Goal: Task Accomplishment & Management: Use online tool/utility

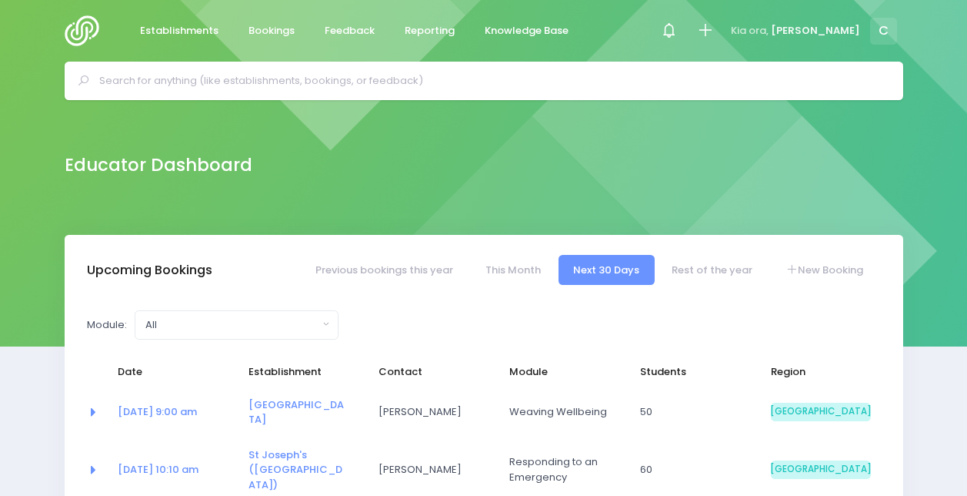
select select "5"
click at [279, 25] on span "Bookings" at bounding box center [272, 30] width 46 height 15
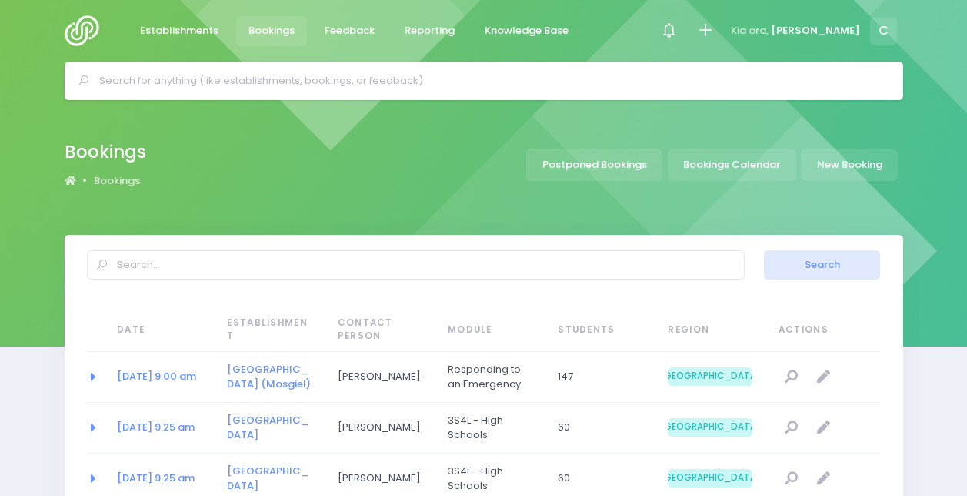
select select "20"
click at [451, 77] on input "text" at bounding box center [490, 80] width 782 height 23
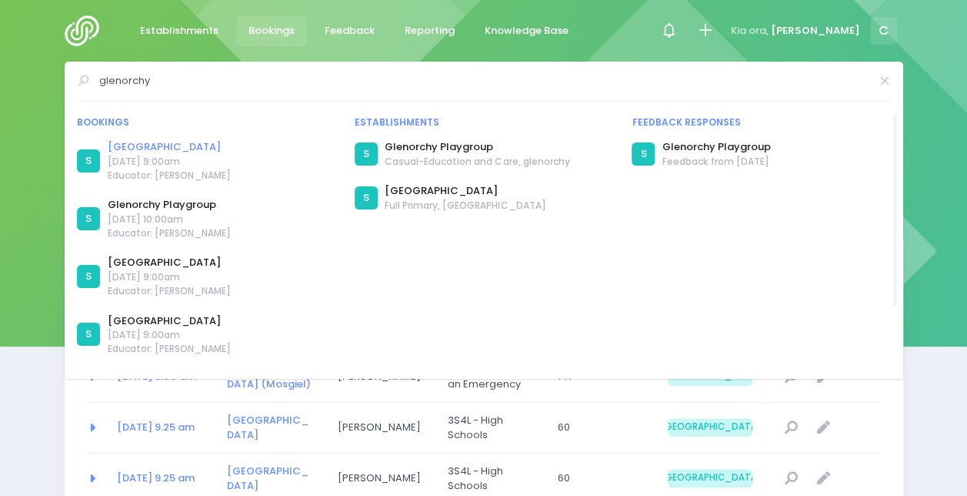
type input "glenorchy"
click at [138, 152] on link "Glenorchy School" at bounding box center [169, 146] width 123 height 15
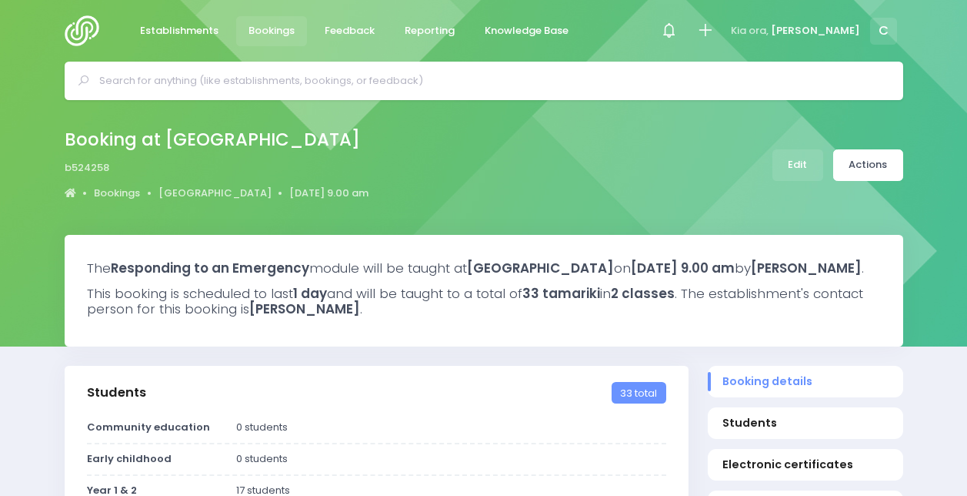
select select "5"
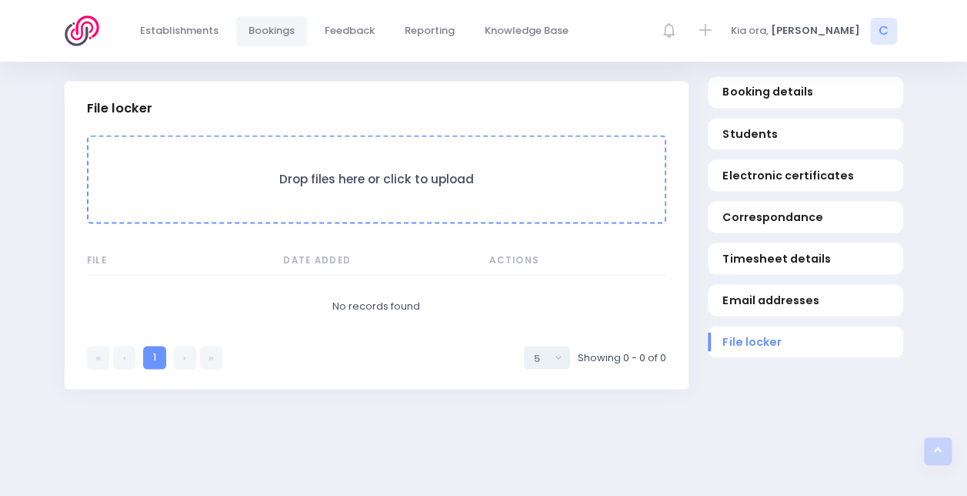
scroll to position [1350, 0]
click at [339, 185] on h3 "Drop files here or click to upload" at bounding box center [377, 178] width 546 height 15
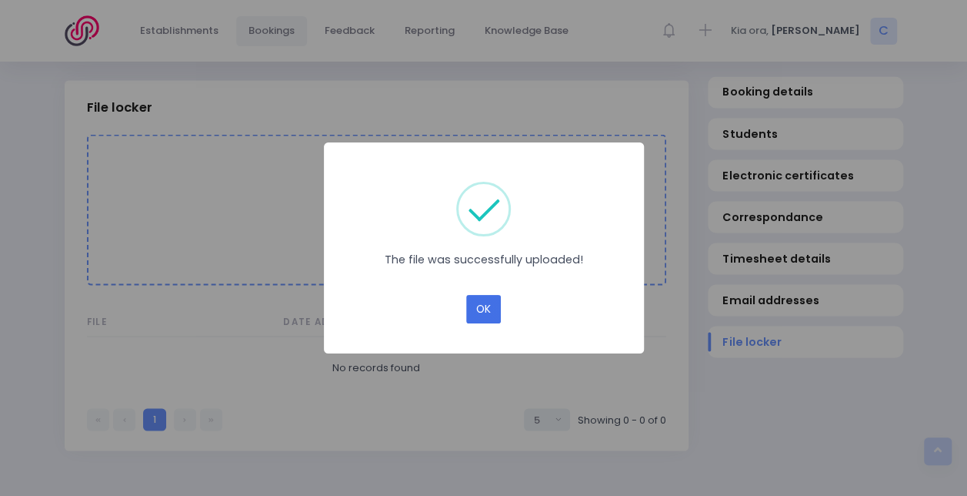
click at [486, 305] on button "OK" at bounding box center [483, 309] width 35 height 29
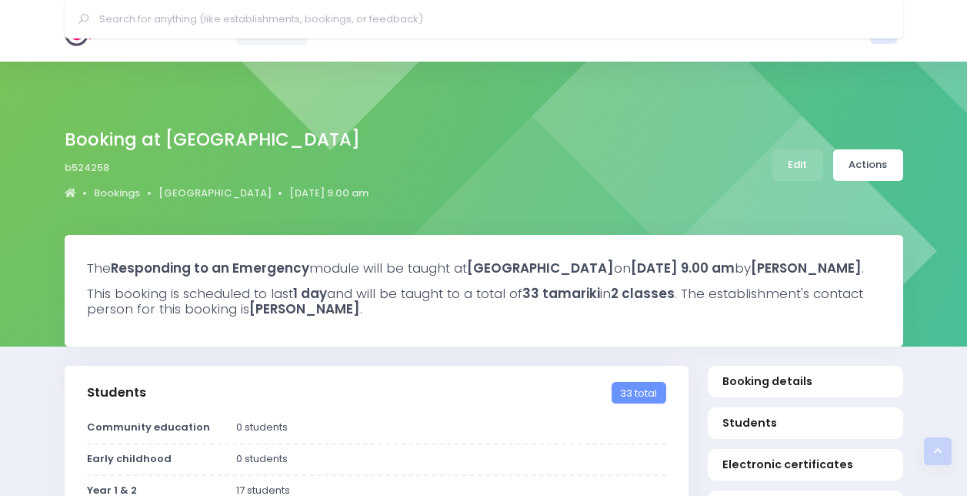
select select "5"
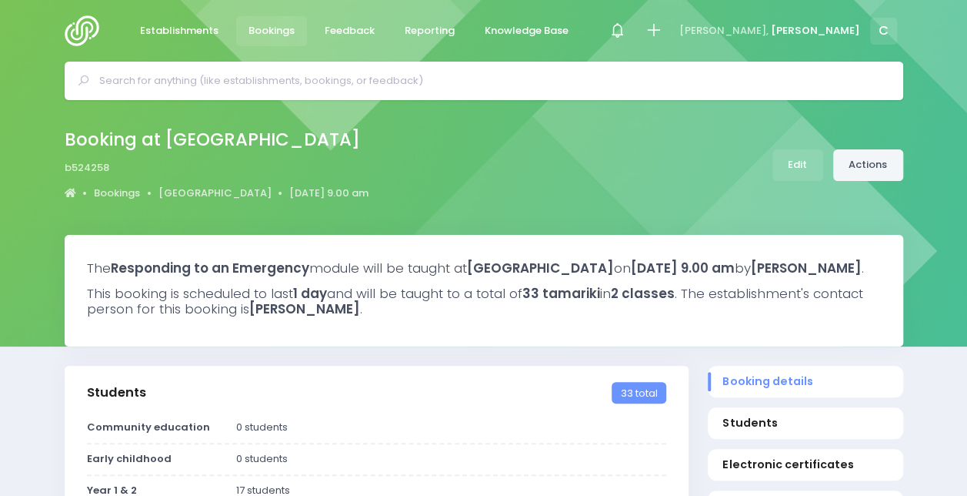
click at [870, 151] on link "Actions" at bounding box center [868, 165] width 70 height 32
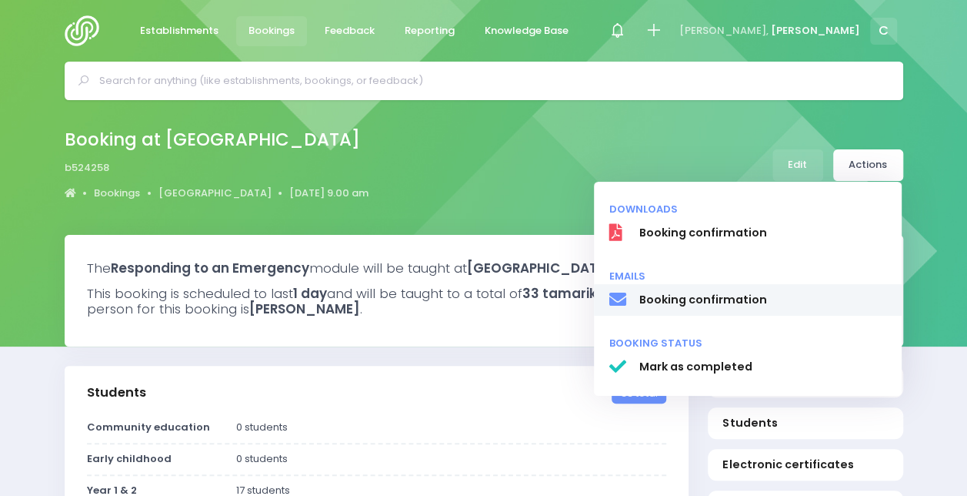
click at [671, 312] on link "Booking confirmation" at bounding box center [748, 300] width 308 height 32
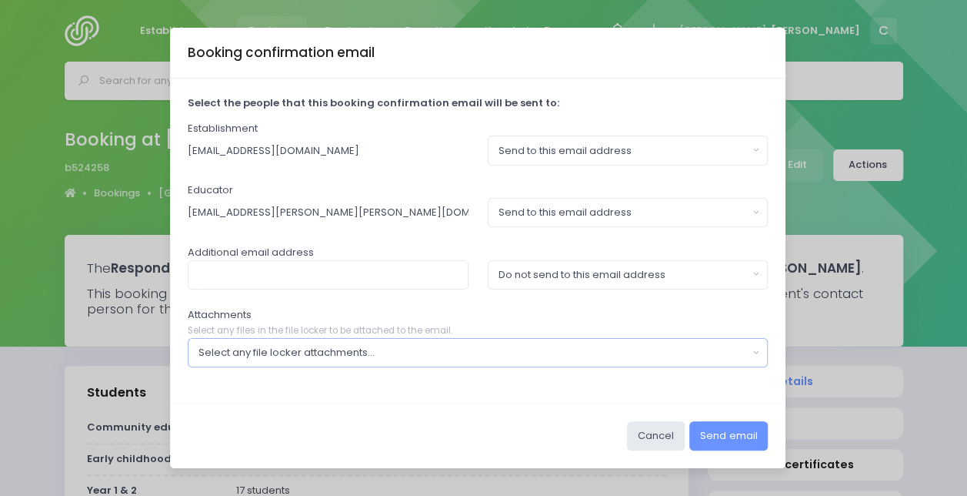
click at [319, 359] on div "Select any file locker attachments..." at bounding box center [473, 352] width 549 height 15
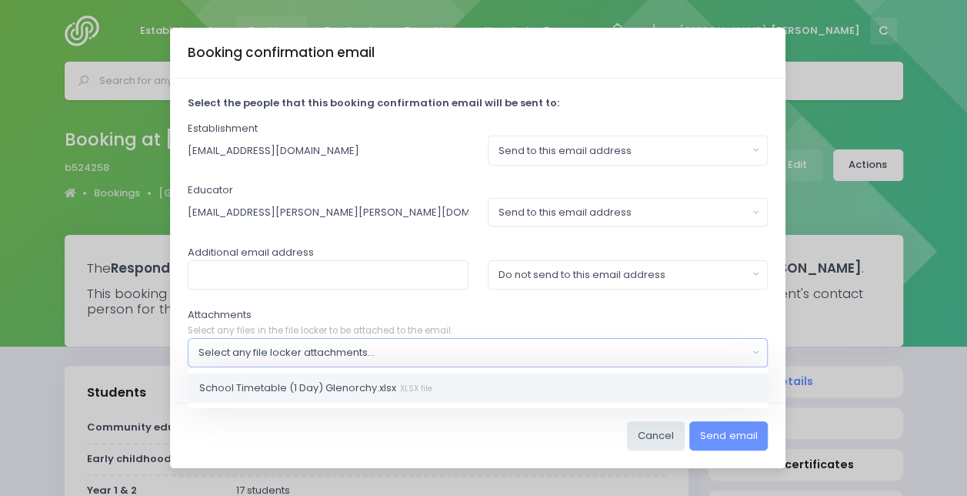
click at [311, 386] on span "School Timetable (1 Day) Glenorchy.xlsx XLSX file" at bounding box center [315, 387] width 233 height 15
select select "11542"
click at [482, 429] on div "Cancel Send email" at bounding box center [478, 434] width 616 height 65
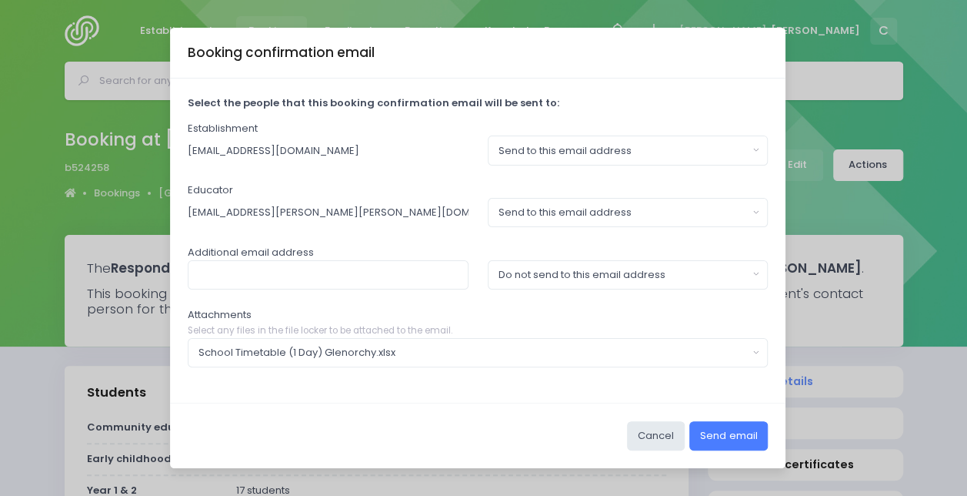
click at [726, 429] on button "Send email" at bounding box center [728, 435] width 78 height 29
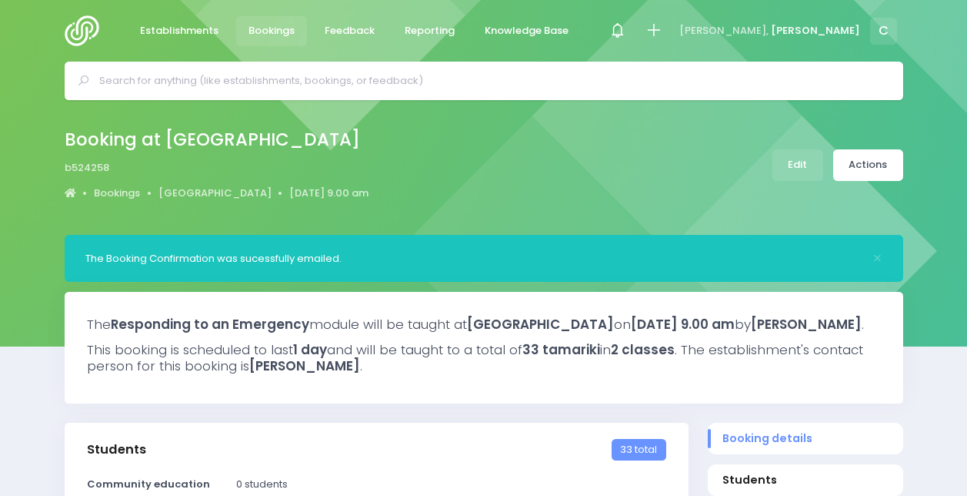
select select "5"
click at [282, 23] on span "Bookings" at bounding box center [272, 30] width 46 height 15
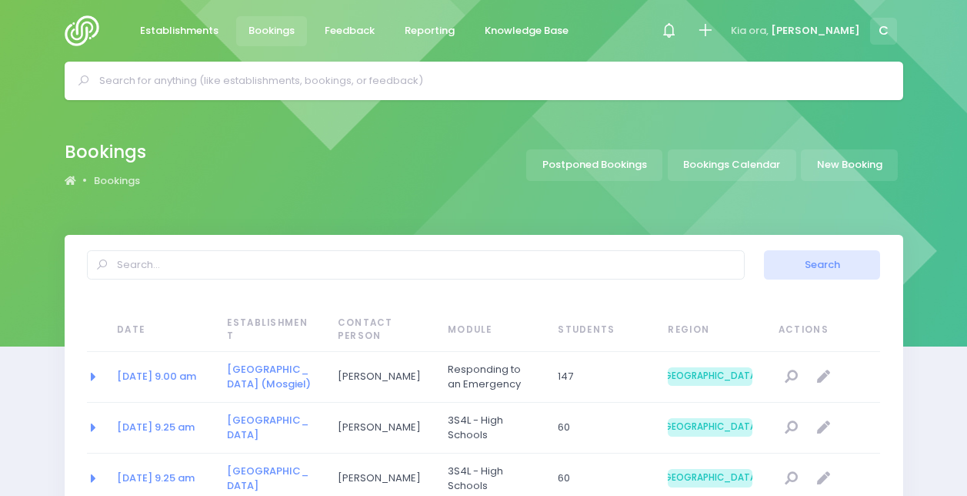
select select "20"
click at [273, 85] on input "text" at bounding box center [490, 80] width 782 height 23
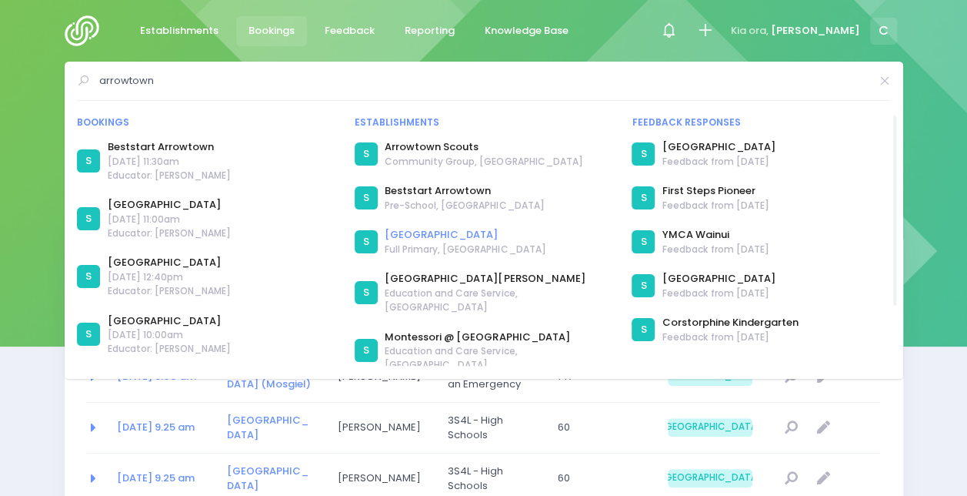
type input "arrowtown"
click at [442, 231] on link "Arrowtown School" at bounding box center [465, 234] width 161 height 15
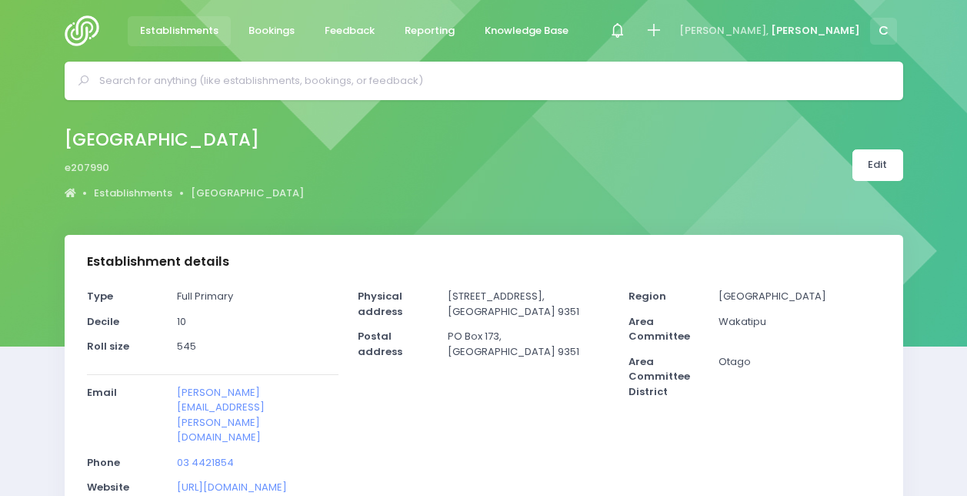
select select "5"
click at [269, 34] on span "Bookings" at bounding box center [272, 30] width 46 height 15
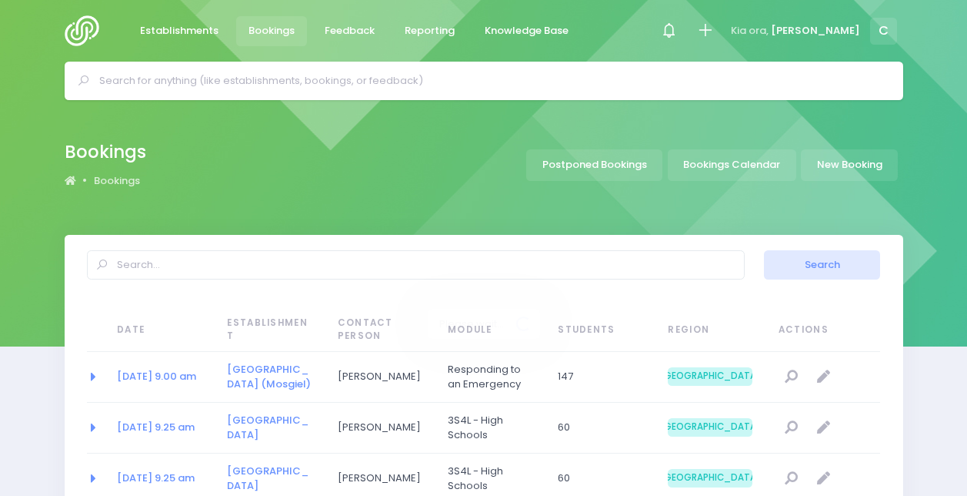
select select "20"
click at [188, 27] on span "Establishments" at bounding box center [179, 30] width 78 height 15
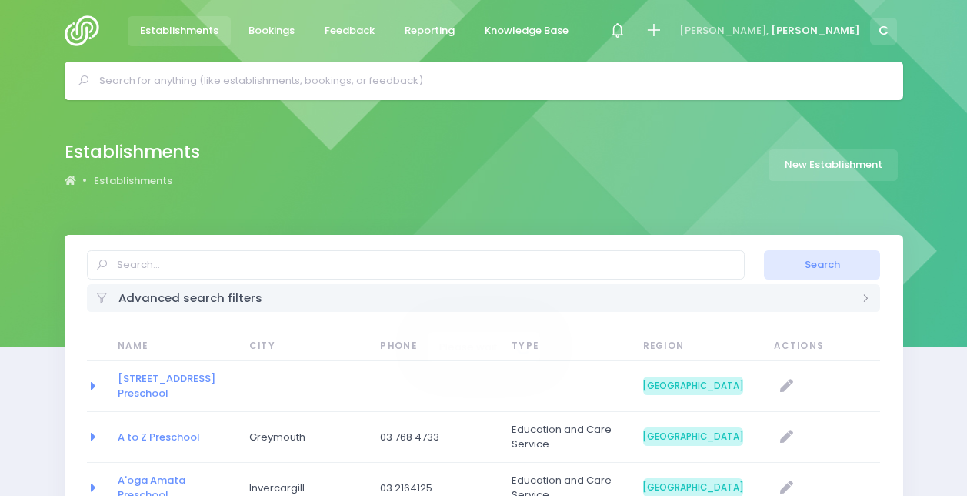
select select "20"
click at [339, 22] on link "Feedback" at bounding box center [349, 31] width 75 height 30
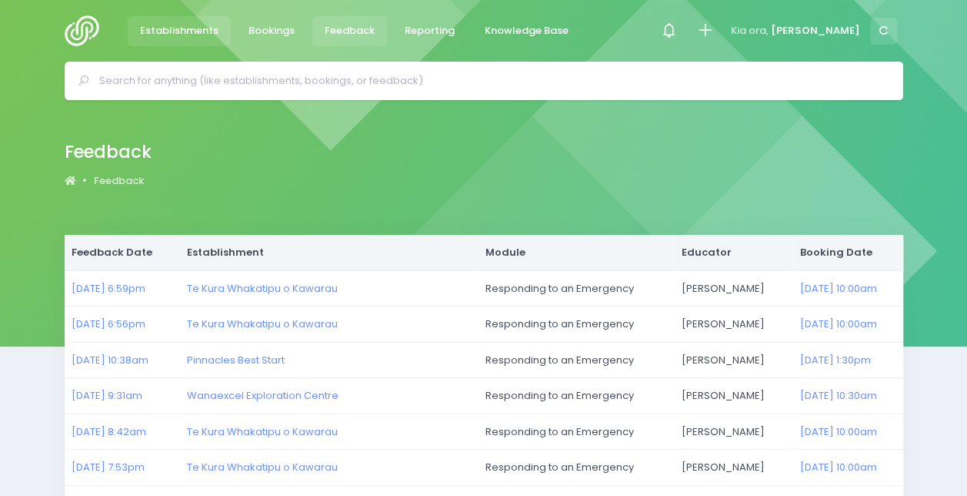
click at [168, 34] on span "Establishments" at bounding box center [179, 30] width 78 height 15
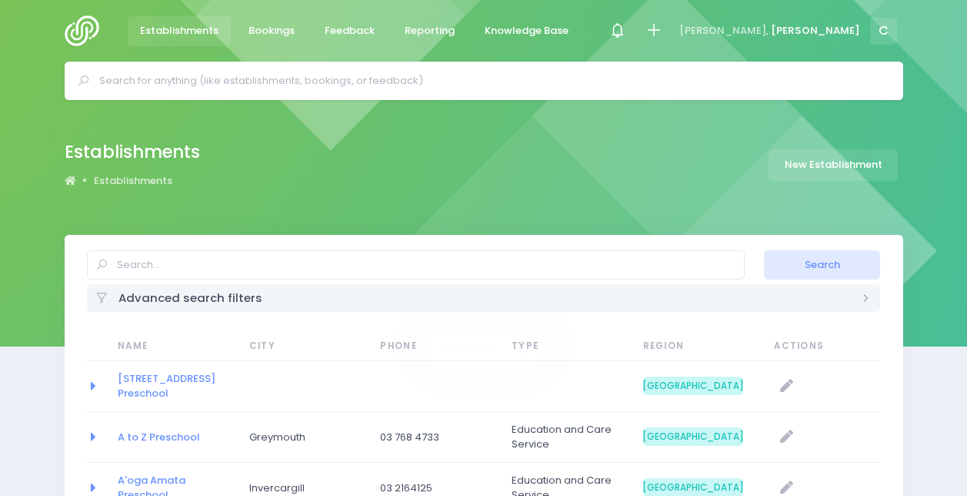
select select "20"
click at [471, 75] on input "text" at bounding box center [490, 80] width 782 height 23
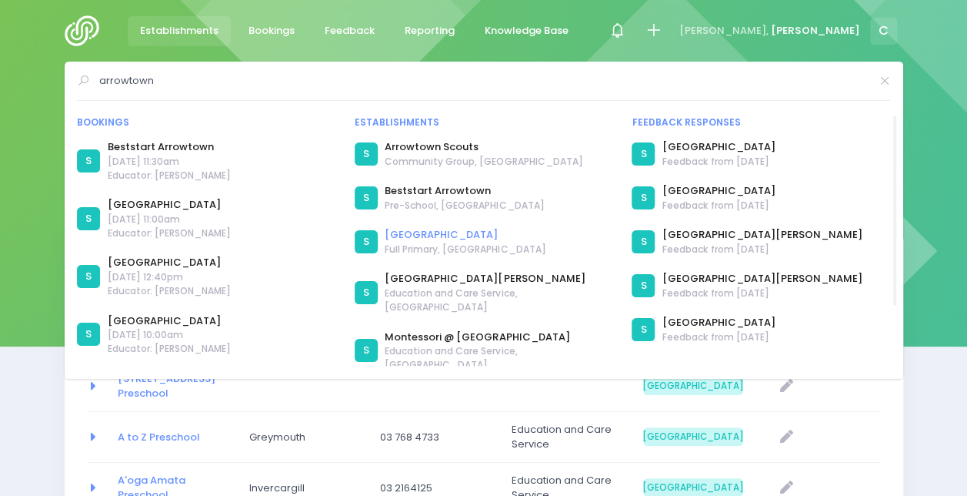
type input "arrowtown"
click at [432, 240] on link "[GEOGRAPHIC_DATA]" at bounding box center [465, 234] width 161 height 15
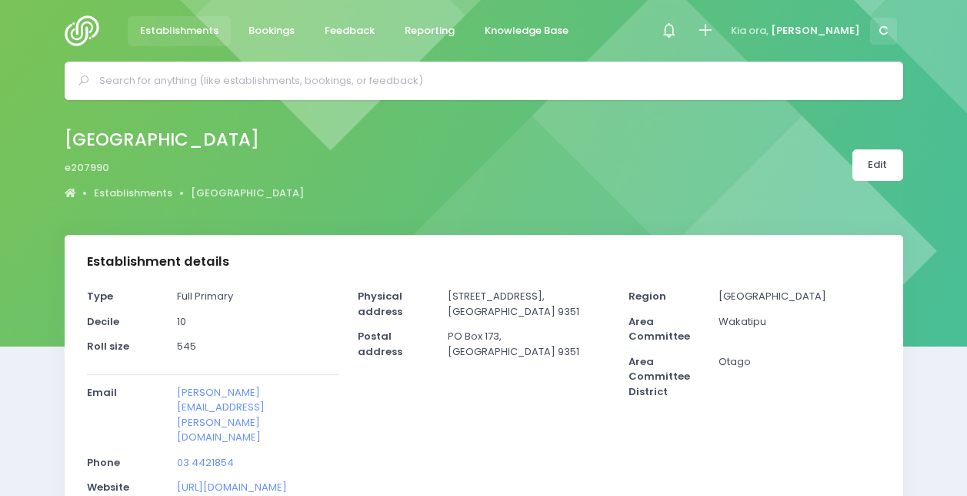
select select "5"
